Goal: Transaction & Acquisition: Purchase product/service

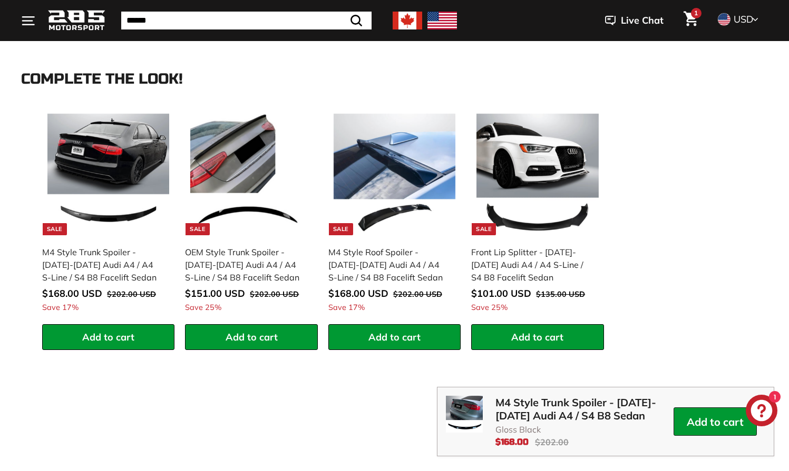
scroll to position [1414, 0]
